Goal: Information Seeking & Learning: Learn about a topic

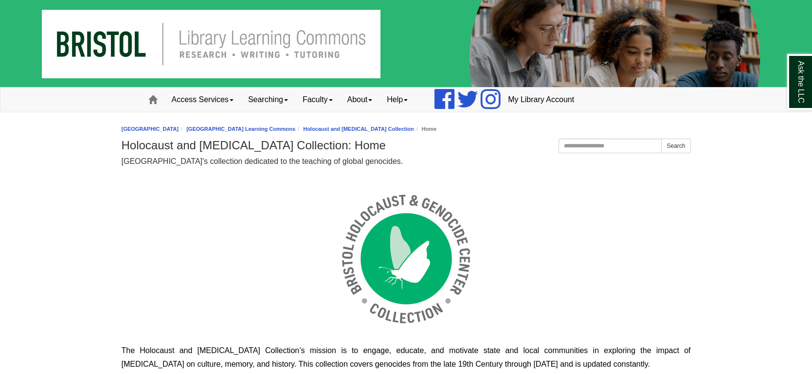
scroll to position [165, 570]
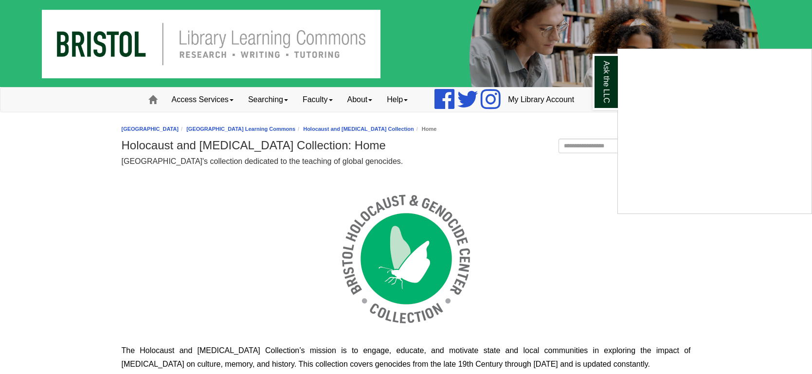
click at [75, 206] on div "Ask the LLC" at bounding box center [406, 187] width 812 height 374
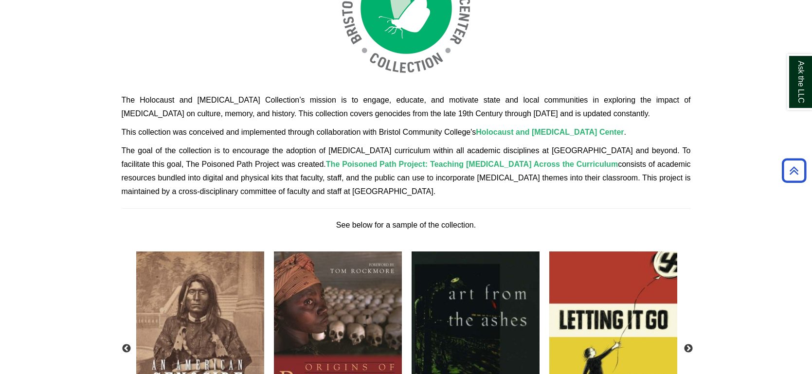
scroll to position [253, 0]
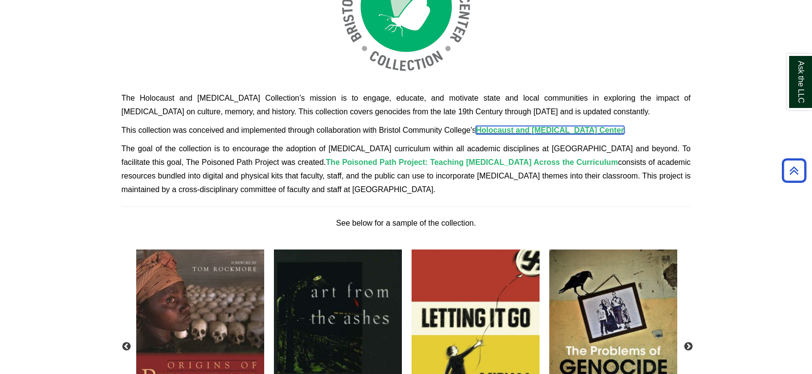
click at [541, 130] on span "Holocaust and [MEDICAL_DATA] Cente" at bounding box center [548, 130] width 145 height 8
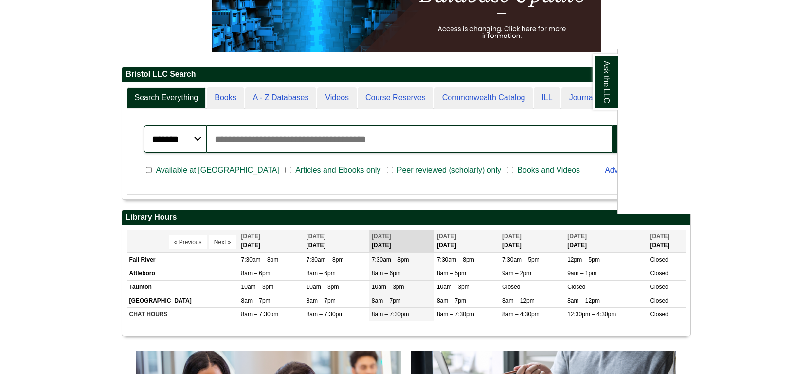
scroll to position [214, 0]
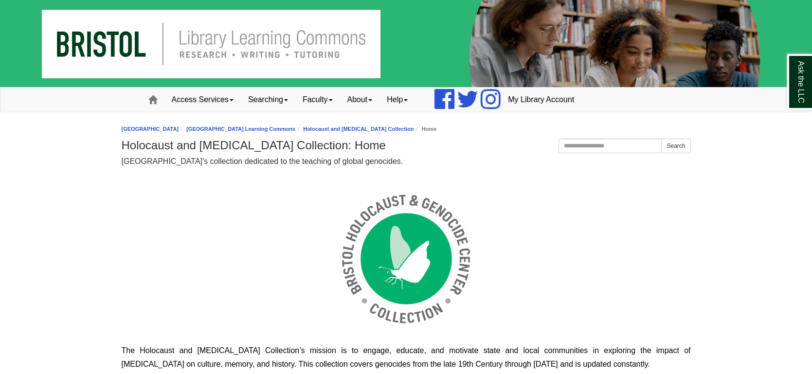
scroll to position [165, 570]
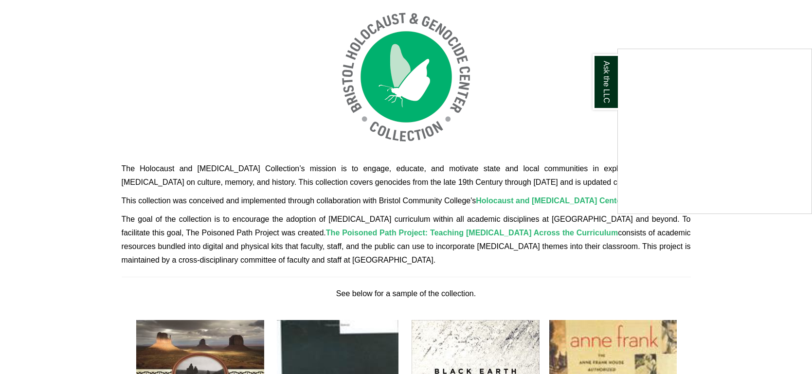
scroll to position [155, 0]
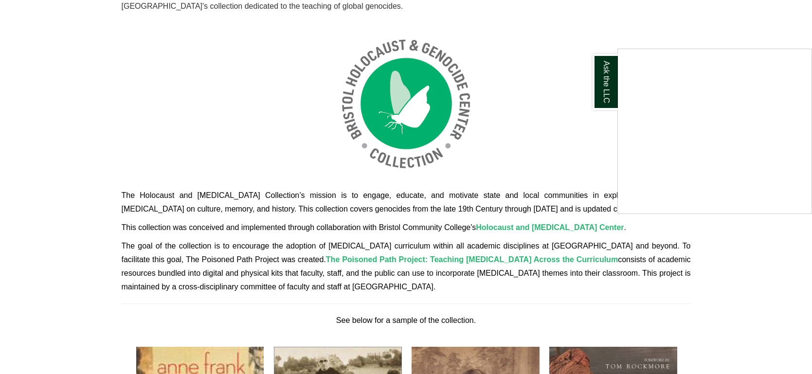
drag, startPoint x: 387, startPoint y: 289, endPoint x: 194, endPoint y: 257, distance: 196.0
click at [194, 257] on div "Ask the LLC" at bounding box center [406, 187] width 812 height 374
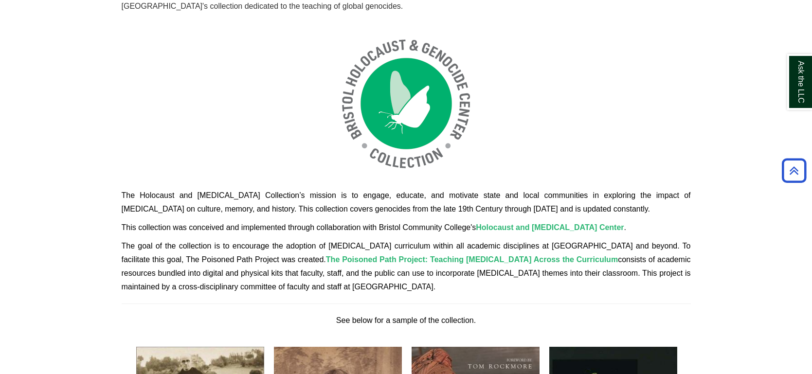
drag, startPoint x: 122, startPoint y: 193, endPoint x: 424, endPoint y: 285, distance: 316.3
click at [424, 285] on div "The Holocaust and [MEDICAL_DATA] Collection’s mission is to engage, educate, an…" at bounding box center [407, 177] width 570 height 309
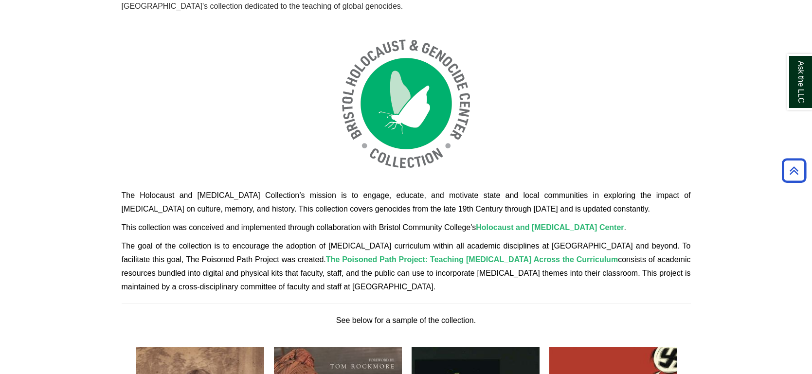
copy div "The Holocaust and [MEDICAL_DATA] Collection’s mission is to engage, educate, an…"
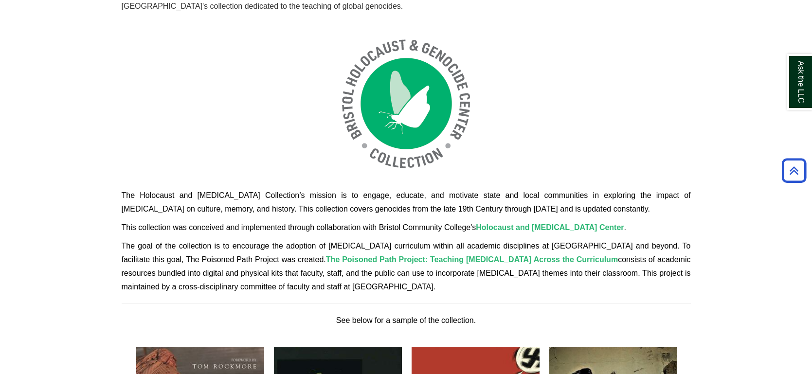
click at [241, 116] on p at bounding box center [407, 103] width 570 height 161
